Goal: Check status

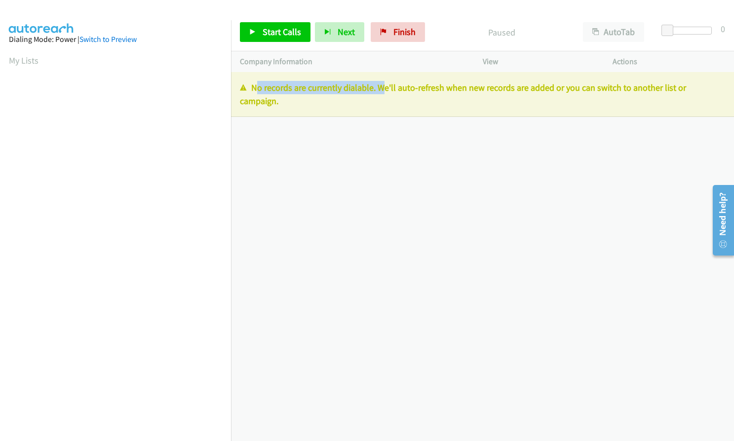
drag, startPoint x: 252, startPoint y: 86, endPoint x: 377, endPoint y: 87, distance: 125.3
click at [377, 87] on p "No records are currently dialable. We'll auto-refresh when new records are adde…" at bounding box center [482, 94] width 485 height 27
copy p "No records are currently dialable."
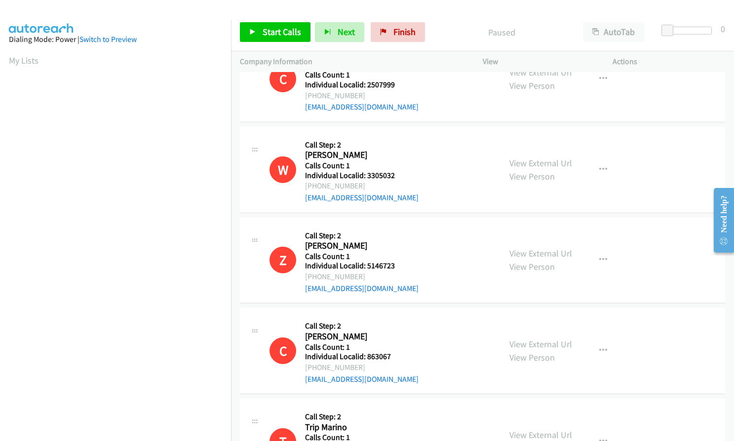
scroll to position [1637, 0]
